Goal: Information Seeking & Learning: Learn about a topic

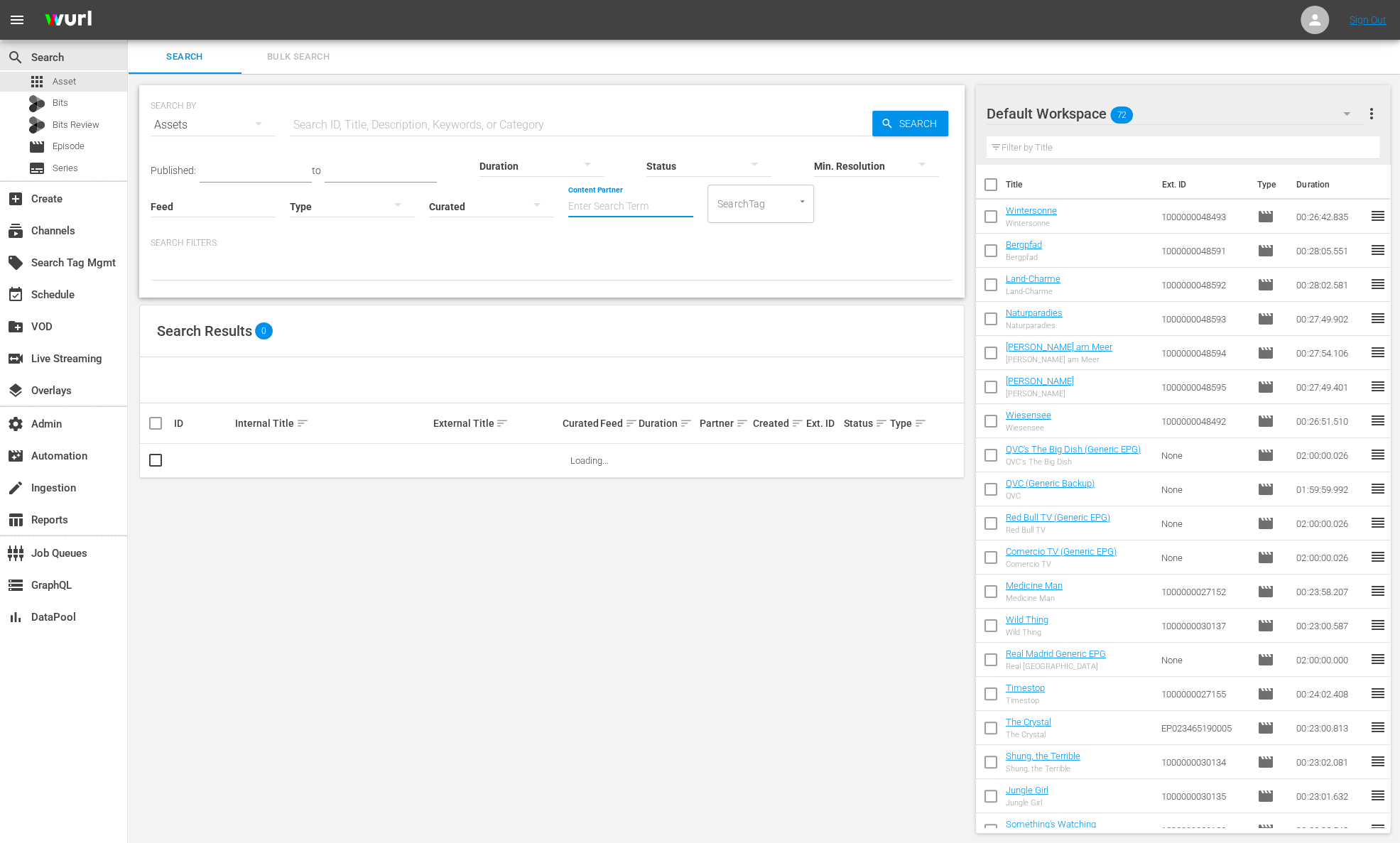
click at [665, 200] on input "Content Partner" at bounding box center [631, 207] width 125 height 51
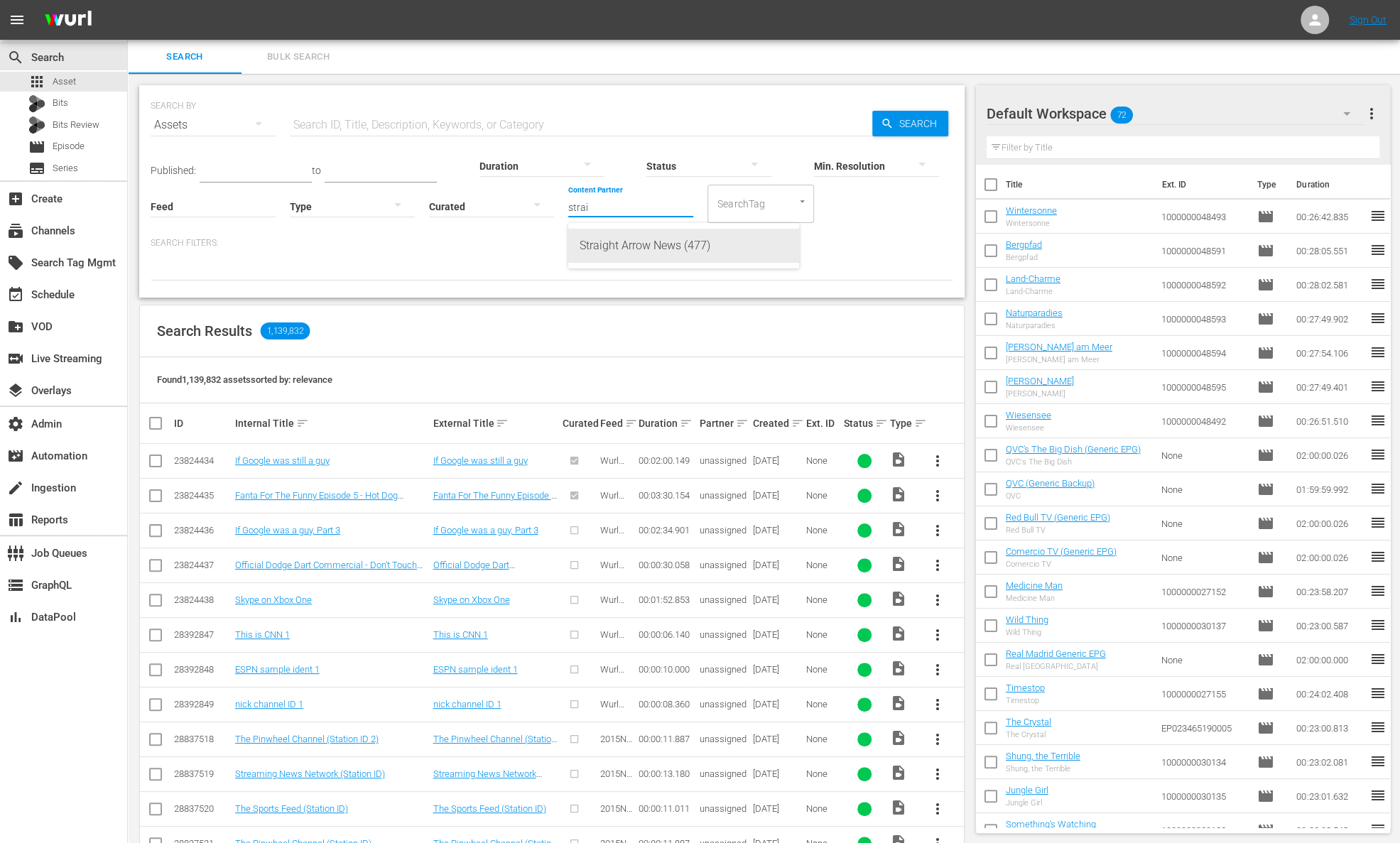
click at [685, 243] on div "Straight Arrow News (477)" at bounding box center [684, 246] width 208 height 34
type input "Straight Arrow News (477)"
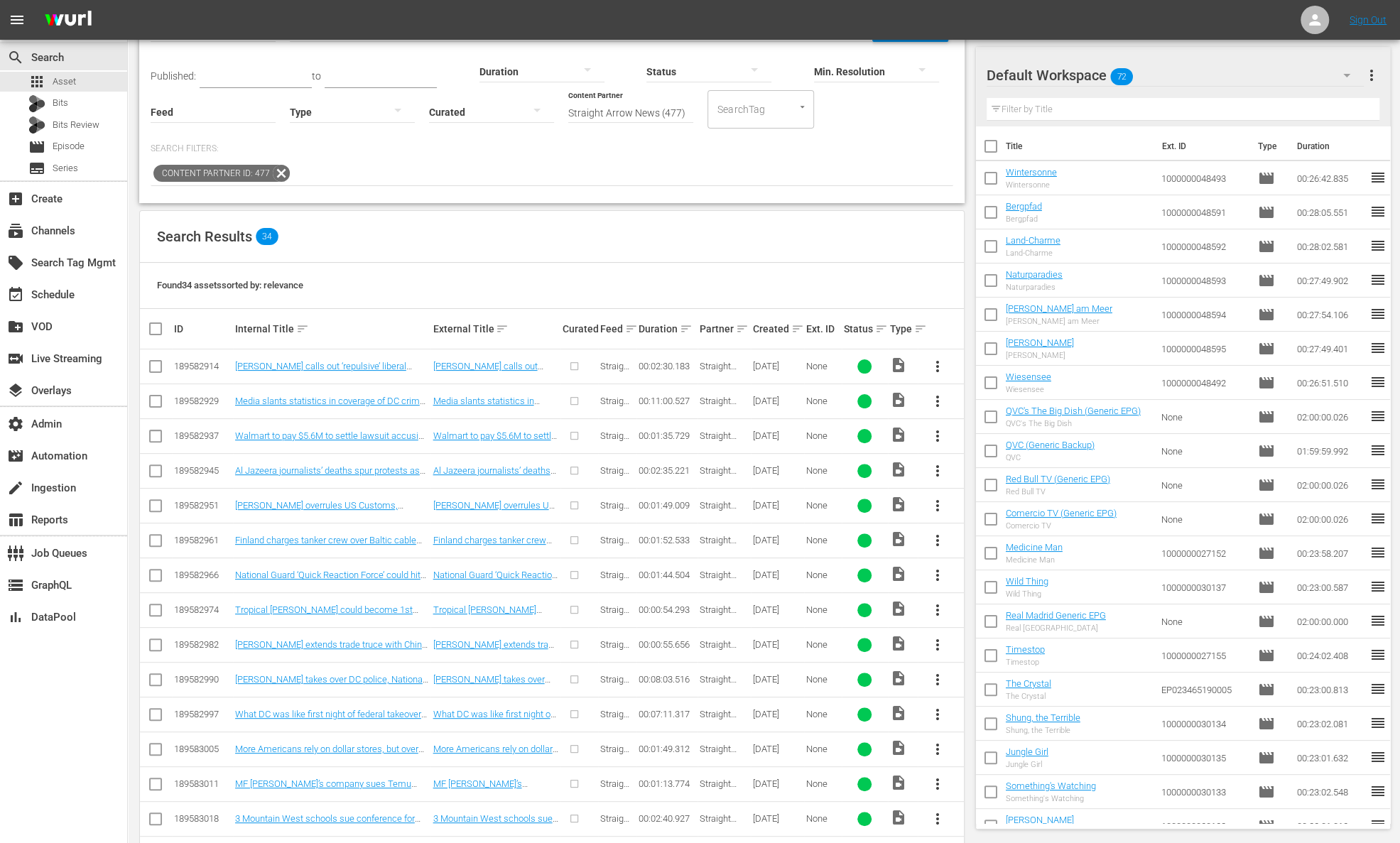
scroll to position [110, 0]
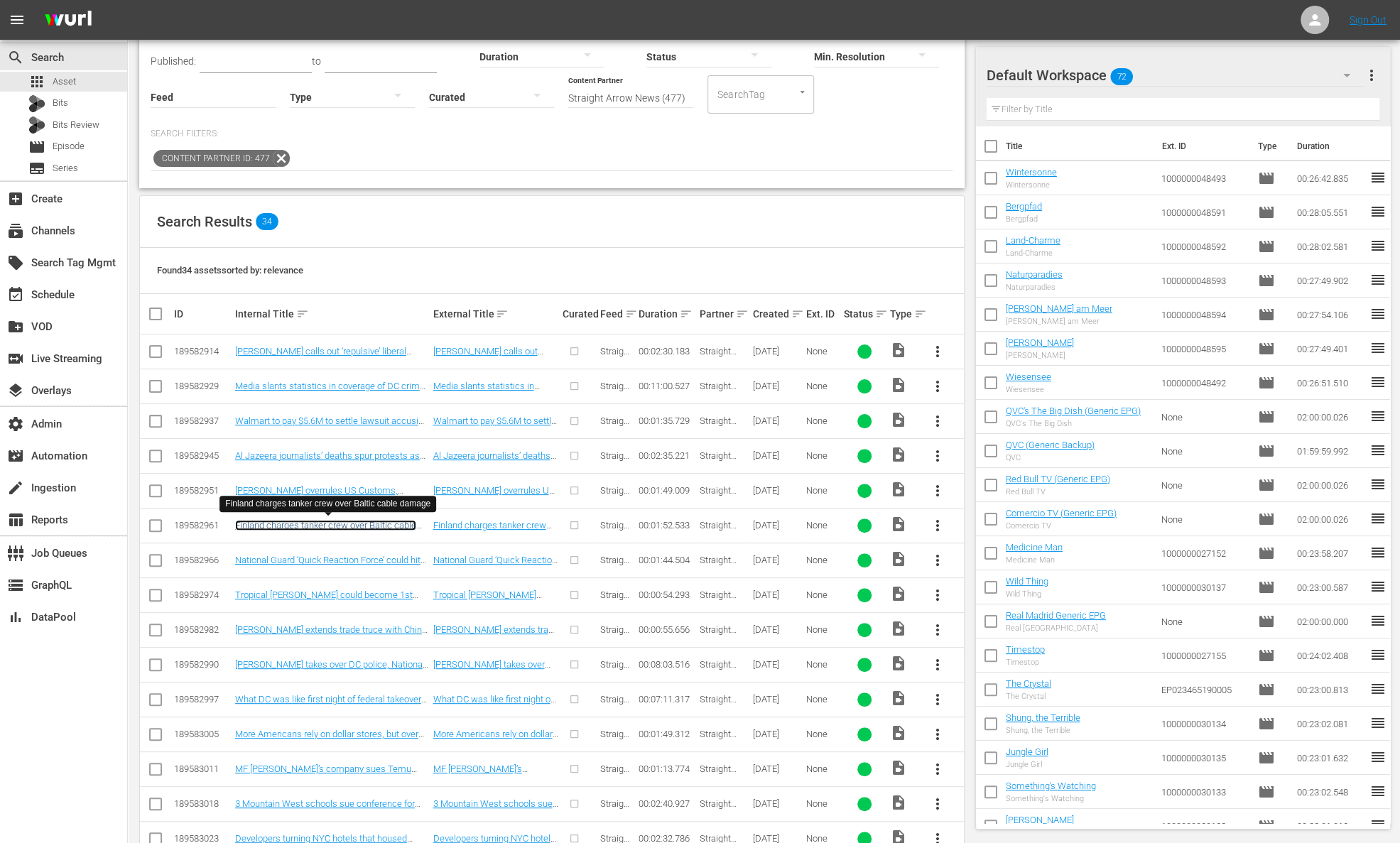
click at [330, 520] on link "Finland charges tanker crew over Baltic cable damage" at bounding box center [325, 531] width 181 height 21
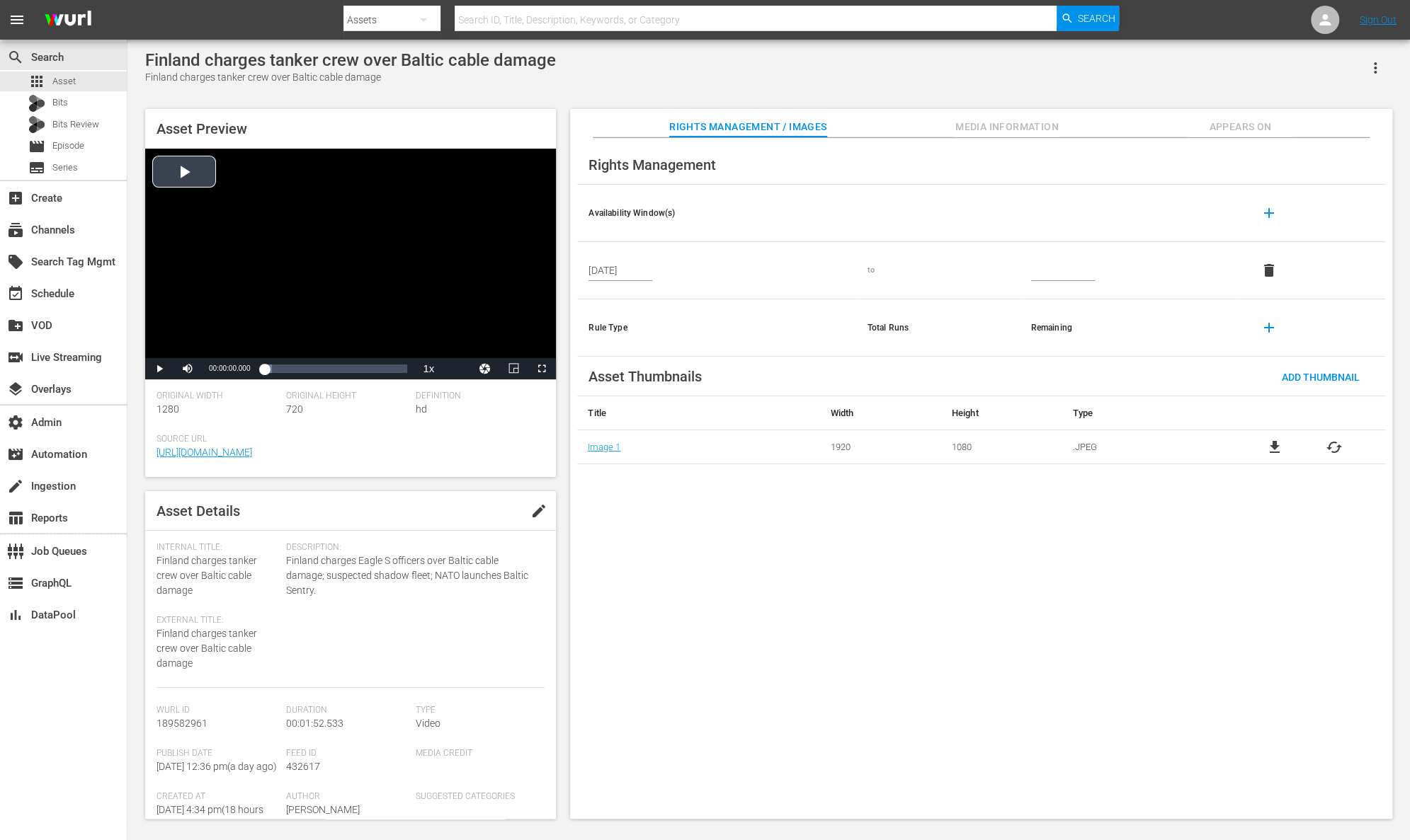
click at [179, 174] on div "Video Player" at bounding box center [351, 253] width 411 height 209
drag, startPoint x: 274, startPoint y: 365, endPoint x: 321, endPoint y: 365, distance: 47.0
click at [317, 365] on div "00:00:05.587" at bounding box center [291, 369] width 53 height 15
drag, startPoint x: 333, startPoint y: 370, endPoint x: 407, endPoint y: 374, distance: 74.1
click at [407, 374] on div "00:01:51.996" at bounding box center [336, 369] width 142 height 15
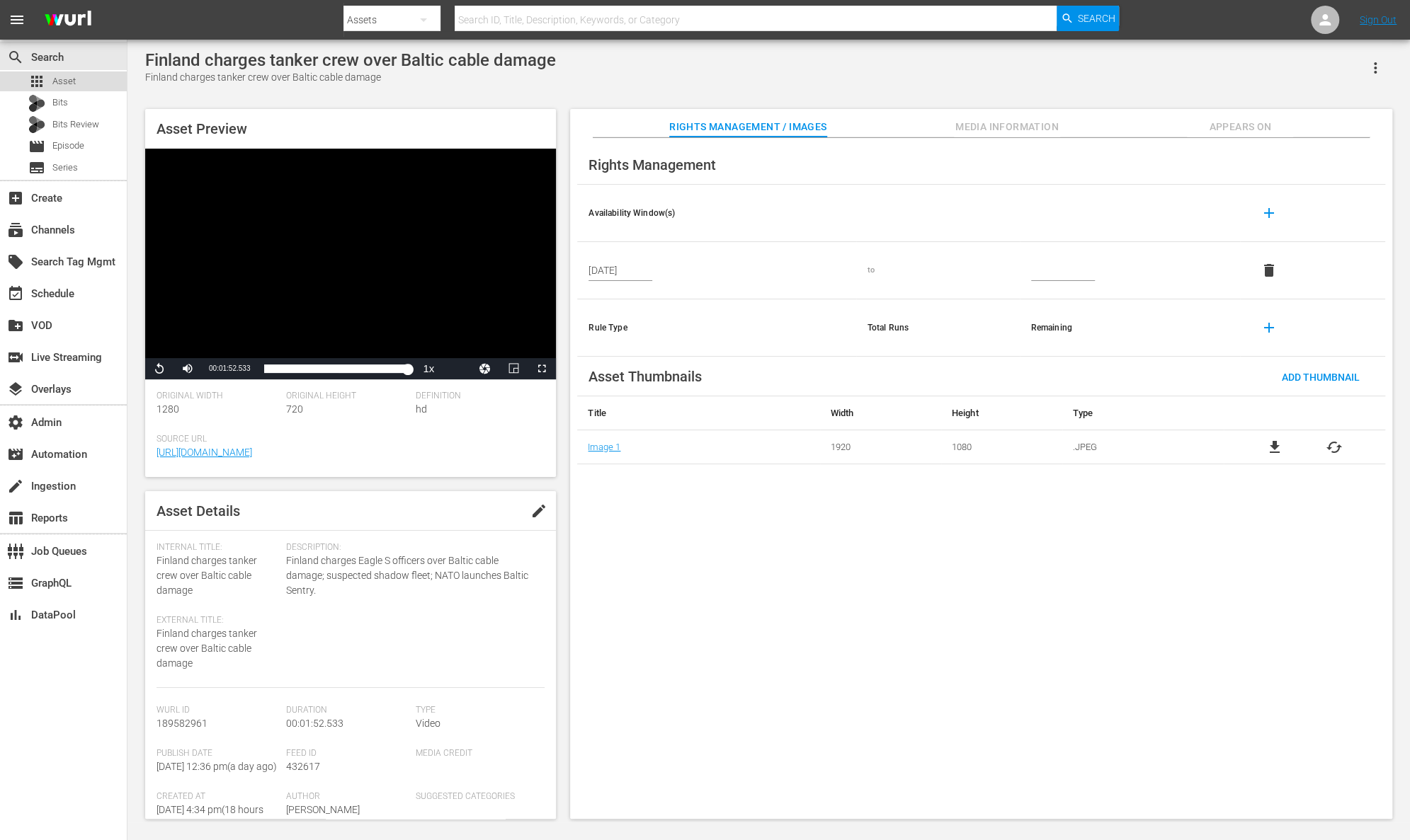
click at [101, 82] on div "apps Asset" at bounding box center [63, 81] width 127 height 20
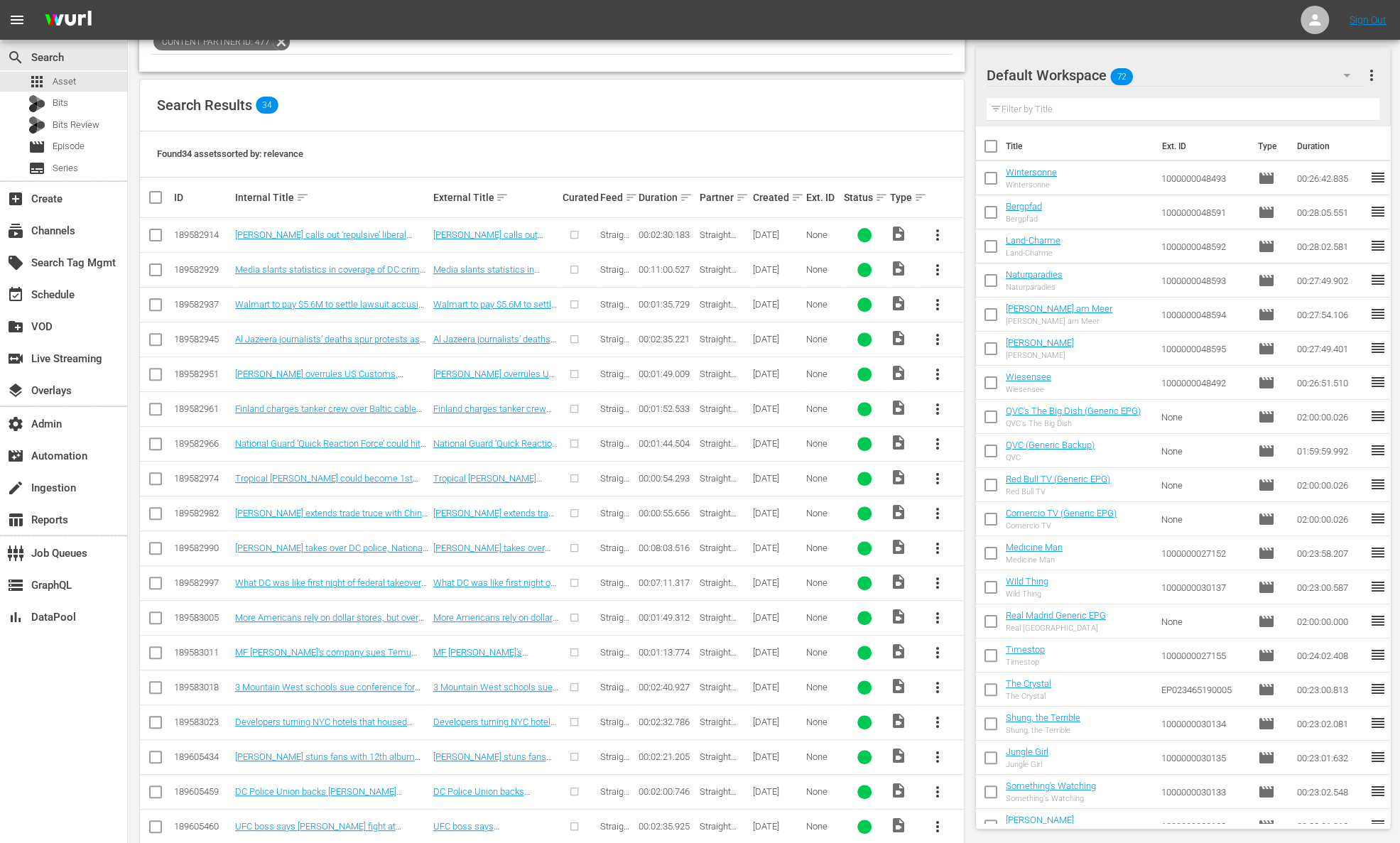
scroll to position [233, 0]
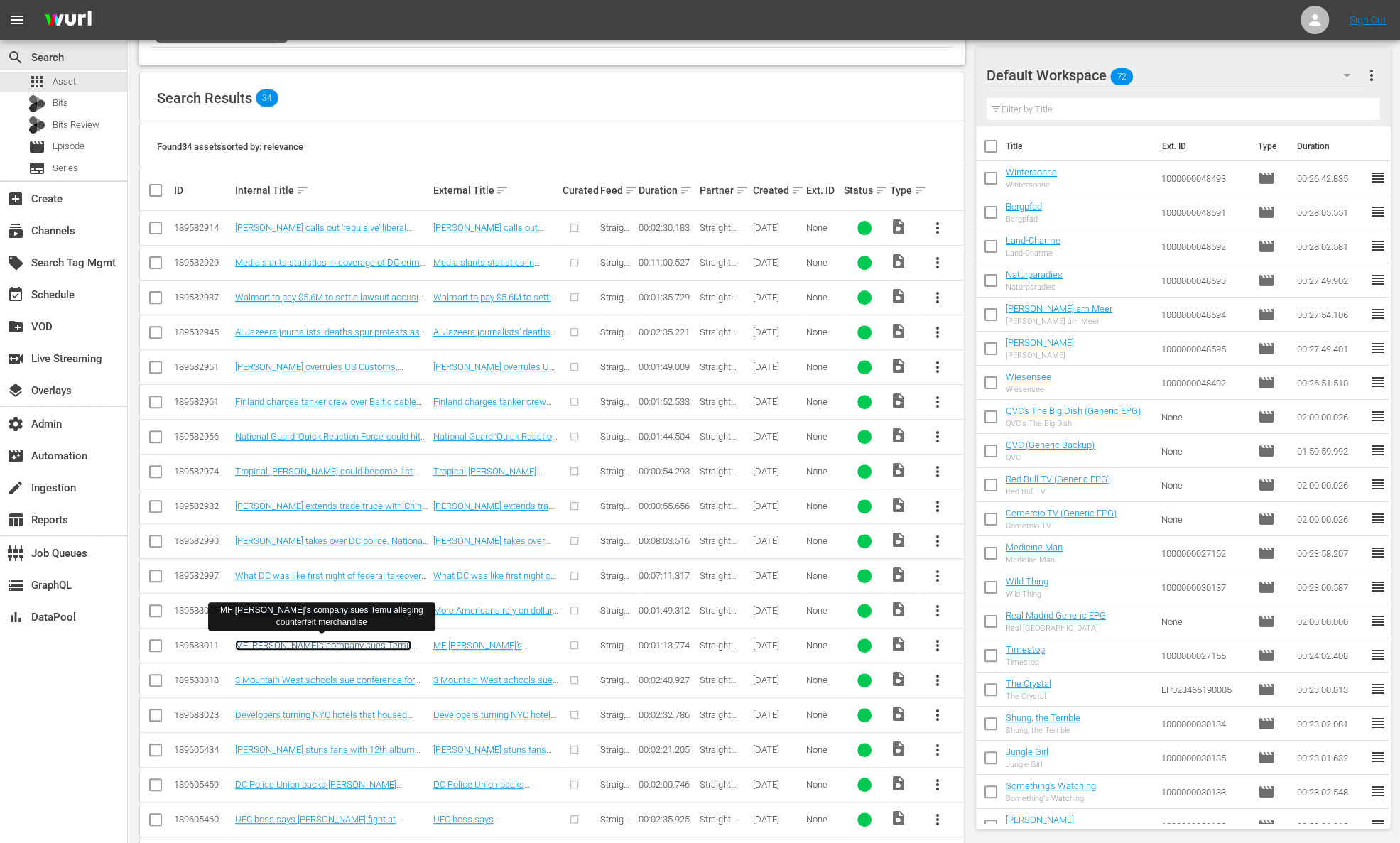
click at [334, 646] on link "MF [PERSON_NAME]’s company sues Temu alleging counterfeit merchandise" at bounding box center [323, 651] width 176 height 21
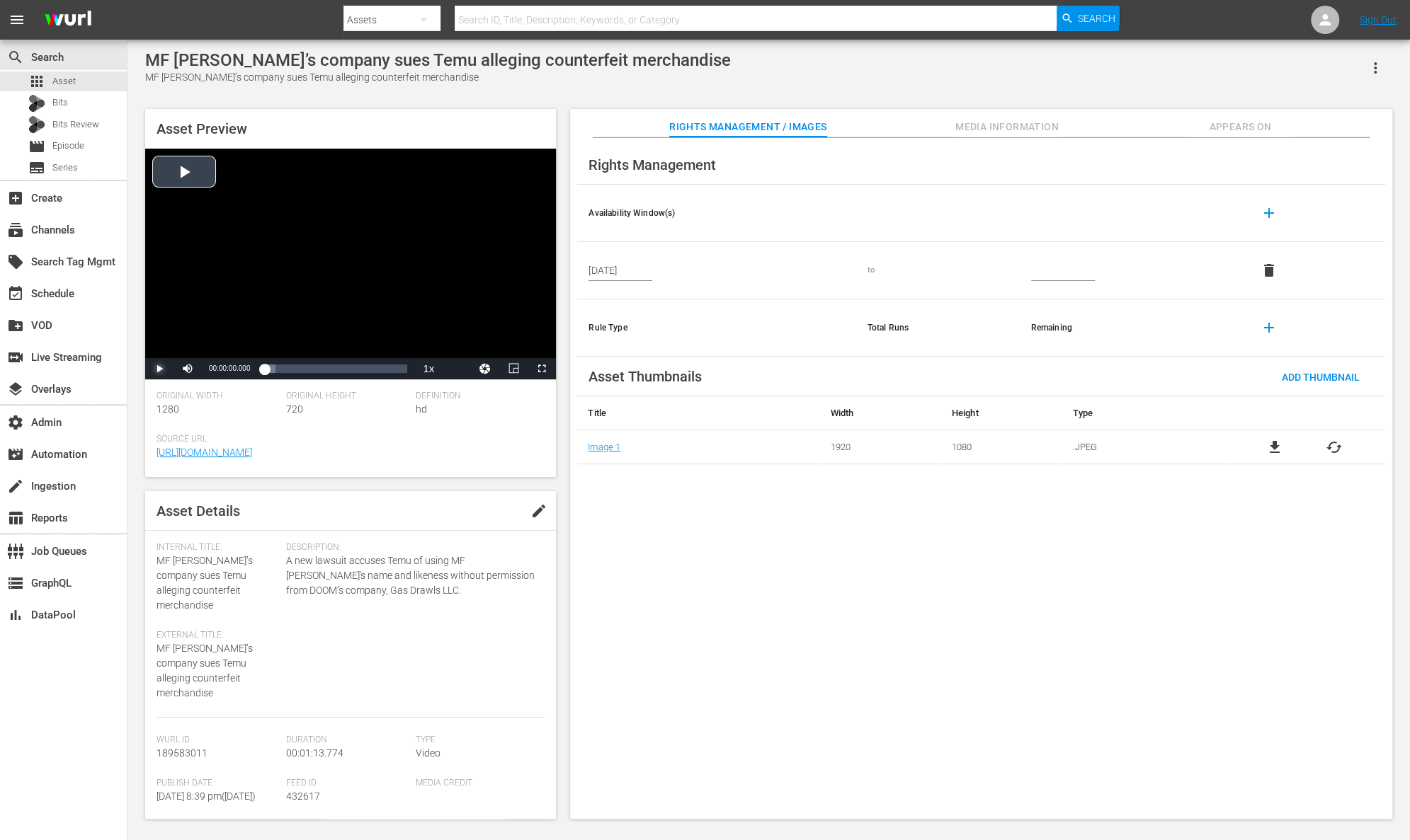
click at [159, 369] on span "Video Player" at bounding box center [159, 369] width 0 height 0
click at [1022, 129] on span "Media Information" at bounding box center [1007, 127] width 106 height 18
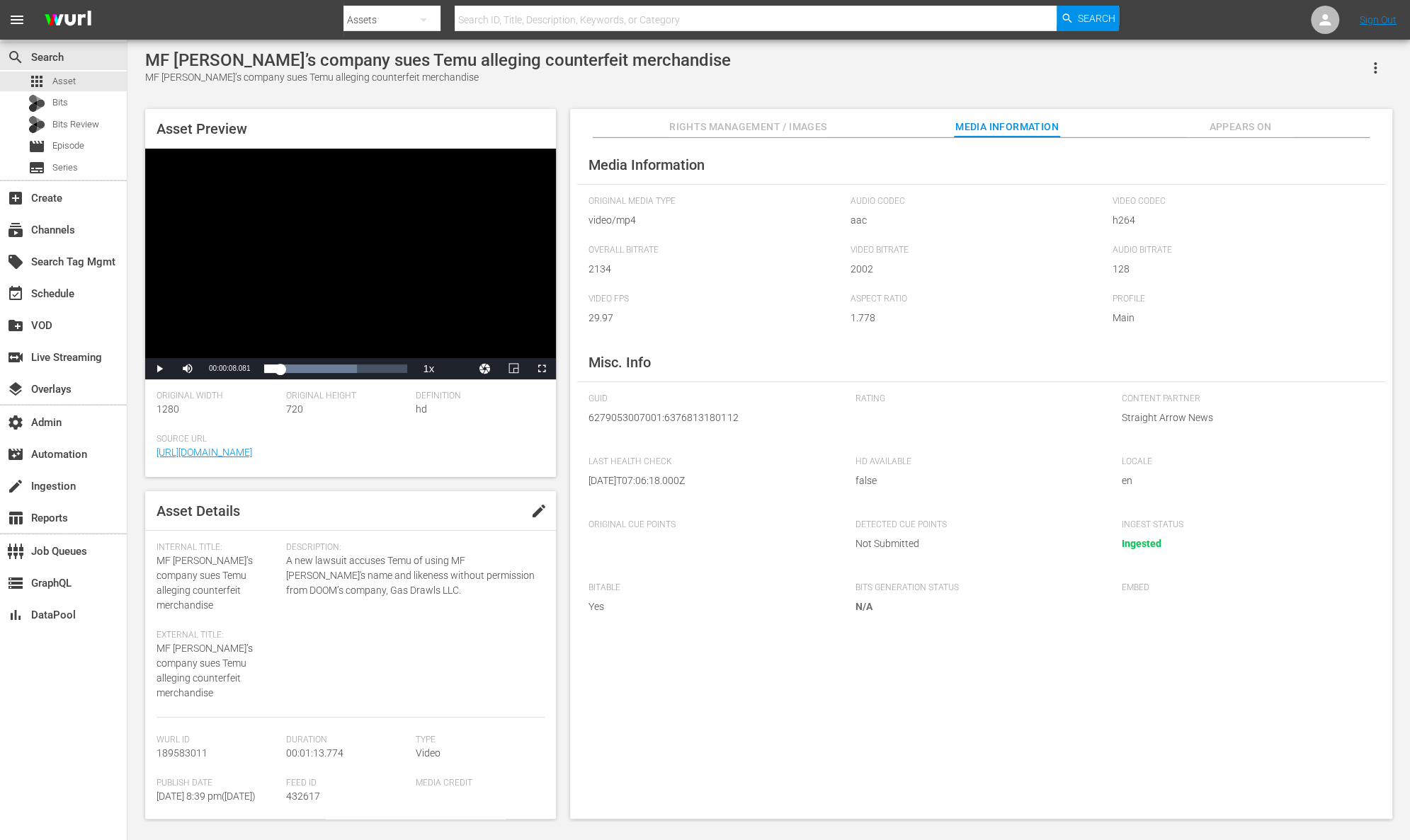
click at [750, 122] on span "Rights Management / Images" at bounding box center [748, 127] width 157 height 18
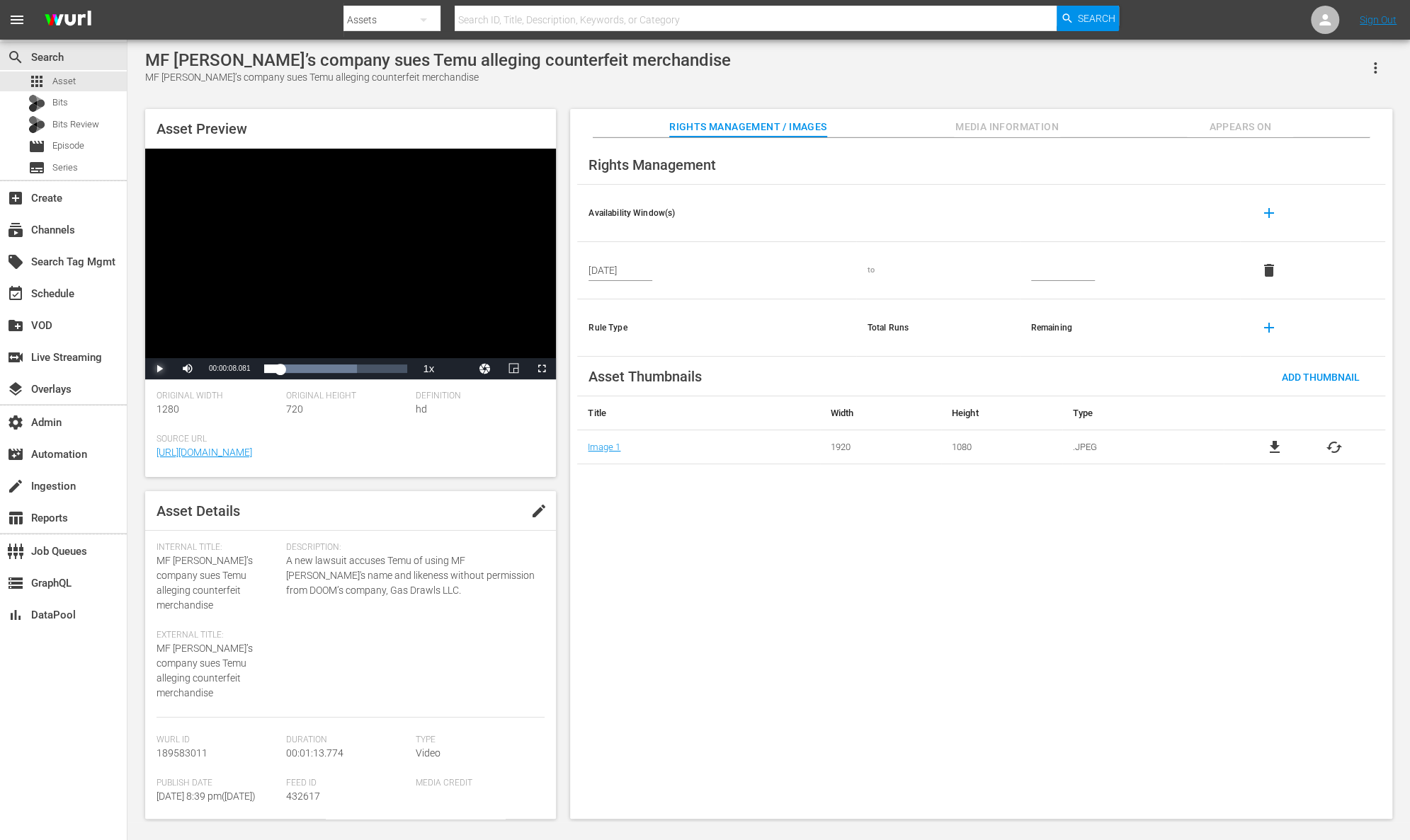
click at [159, 369] on span "Video Player" at bounding box center [159, 369] width 0 height 0
drag, startPoint x: 278, startPoint y: 366, endPoint x: 420, endPoint y: 362, distance: 142.1
click at [420, 362] on div "Replay Mute 0% Current Time 00:01:13.774 / Duration 00:01:13.877 Loaded : 100.0…" at bounding box center [351, 369] width 411 height 21
click at [159, 369] on span "Video Player" at bounding box center [159, 369] width 0 height 0
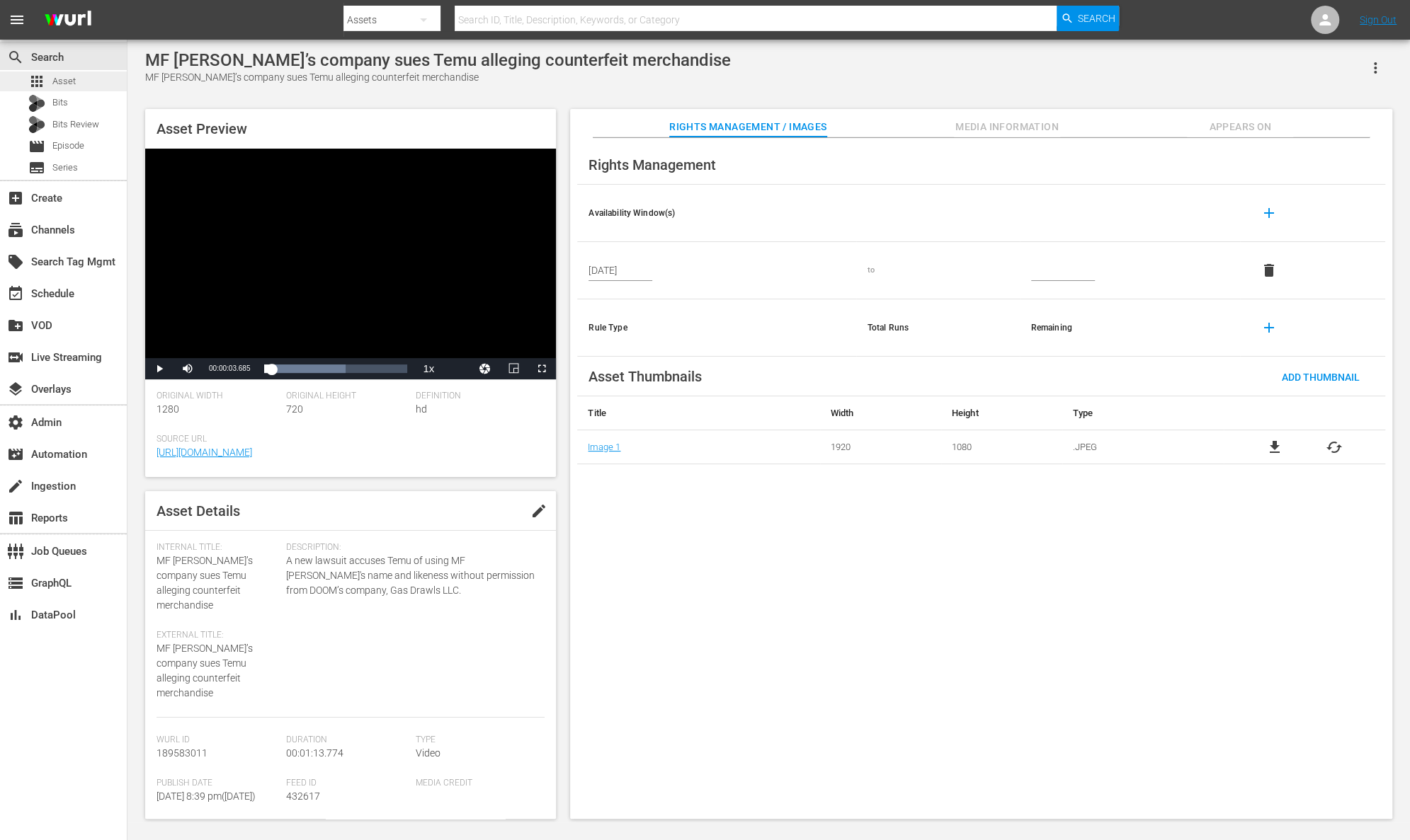
click at [92, 78] on div "apps Asset" at bounding box center [63, 81] width 127 height 20
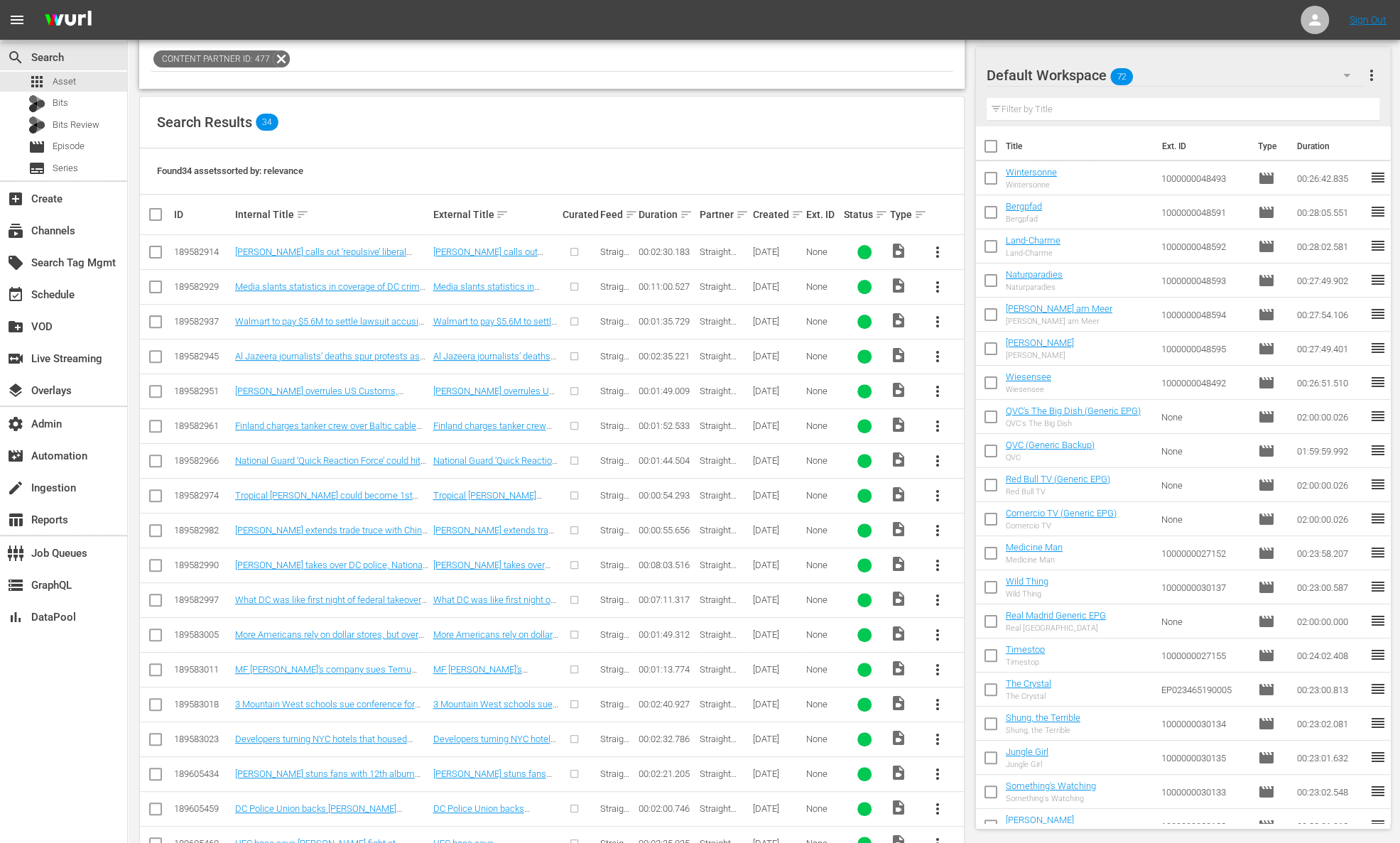
scroll to position [191, 0]
